Goal: Find specific page/section: Find specific page/section

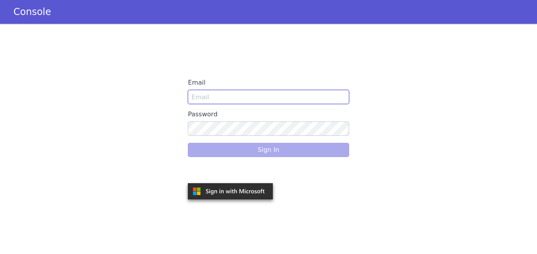
drag, startPoint x: 236, startPoint y: 94, endPoint x: 242, endPoint y: 98, distance: 7.4
click at [236, 94] on input "Email" at bounding box center [268, 97] width 161 height 14
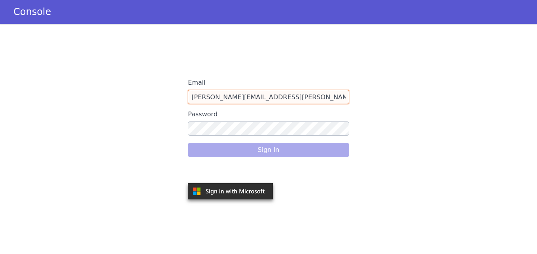
type input "[PERSON_NAME][EMAIL_ADDRESS][PERSON_NAME][DOMAIN_NAME]"
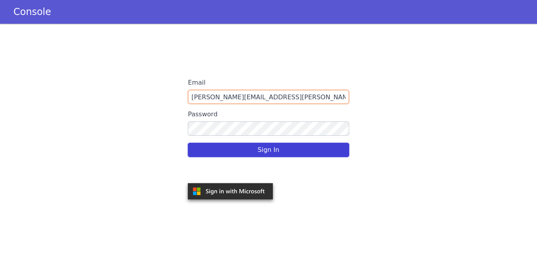
click at [266, 152] on button "Sign In" at bounding box center [268, 150] width 161 height 14
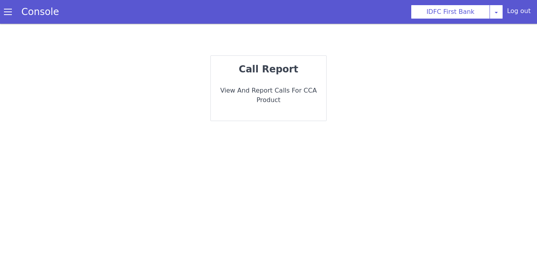
click at [281, 92] on p "View and report calls for CCA Product" at bounding box center [268, 95] width 103 height 19
click at [264, 92] on p "View and report calls for CCA Product" at bounding box center [268, 95] width 103 height 19
